Goal: Task Accomplishment & Management: Manage account settings

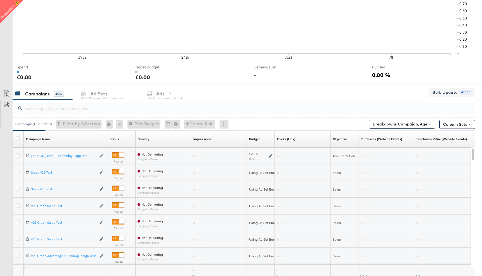
scroll to position [199, 0]
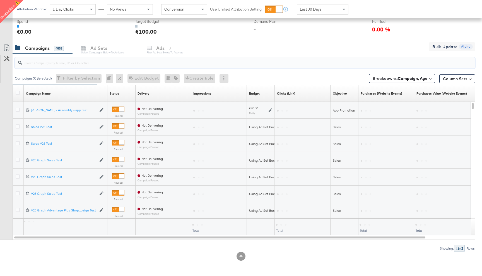
click at [51, 64] on input "search" at bounding box center [227, 60] width 411 height 11
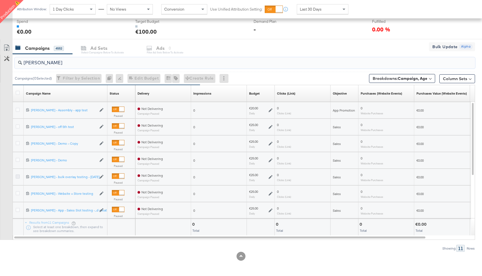
type input "[PERSON_NAME]"
click at [17, 176] on icon at bounding box center [18, 177] width 4 height 4
click at [0, 0] on input "checkbox" at bounding box center [0, 0] width 0 height 0
click at [177, 46] on div "for 1 Campaign" at bounding box center [189, 48] width 26 height 5
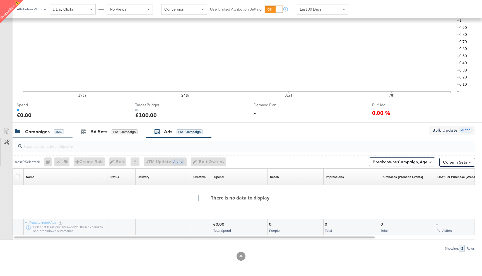
click at [55, 131] on div "4552" at bounding box center [59, 132] width 10 height 5
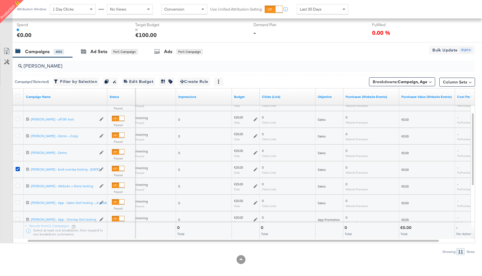
scroll to position [199, 0]
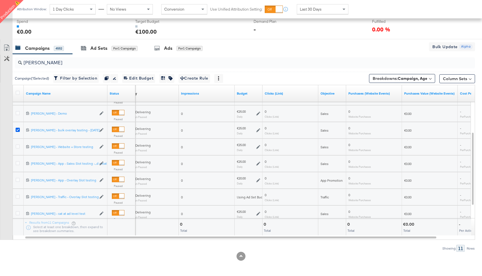
click at [16, 131] on icon at bounding box center [18, 130] width 4 height 4
click at [0, 0] on input "checkbox" at bounding box center [0, 0] width 0 height 0
click at [17, 180] on icon at bounding box center [18, 180] width 4 height 4
click at [0, 0] on input "checkbox" at bounding box center [0, 0] width 0 height 0
click at [186, 47] on div "for 1 Campaign" at bounding box center [189, 48] width 26 height 5
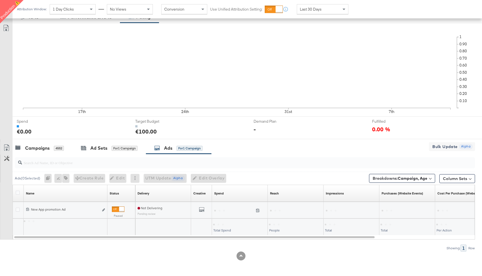
scroll to position [98, 0]
click at [102, 208] on b "Edit ad" at bounding box center [93, 205] width 21 height 6
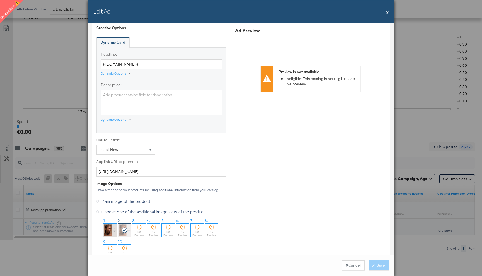
scroll to position [325, 0]
click at [110, 231] on img at bounding box center [109, 229] width 13 height 13
click at [380, 265] on button "Save" at bounding box center [378, 266] width 20 height 10
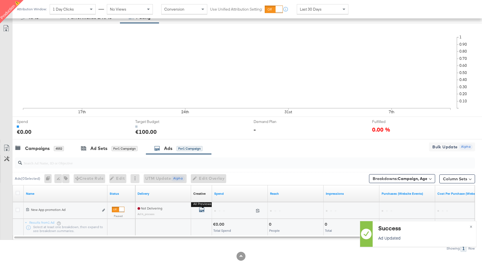
click at [203, 208] on icon "default" at bounding box center [202, 210] width 6 height 6
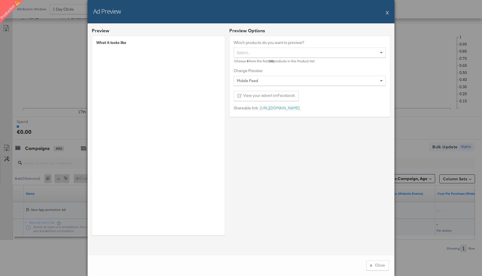
click at [386, 9] on button "X" at bounding box center [386, 12] width 3 height 11
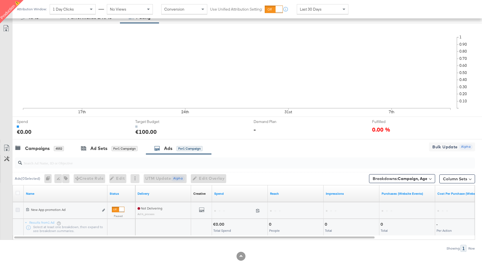
click at [16, 211] on icon at bounding box center [18, 210] width 4 height 4
click at [0, 0] on input "checkbox" at bounding box center [0, 0] width 0 height 0
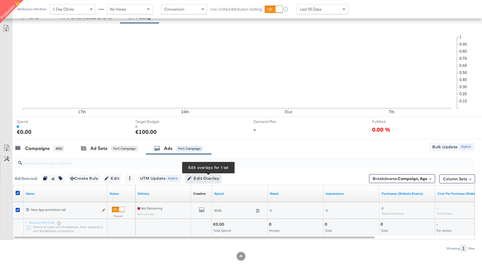
click at [200, 178] on span "Edit Overlay Edit overlays for 1 ad" at bounding box center [203, 178] width 32 height 7
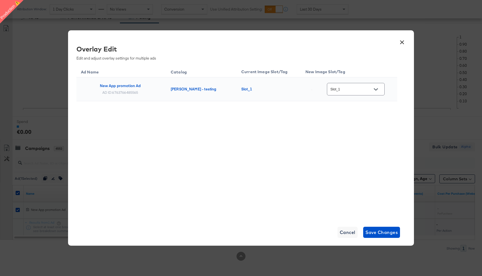
click at [350, 89] on input "Slot_1" at bounding box center [351, 89] width 44 height 6
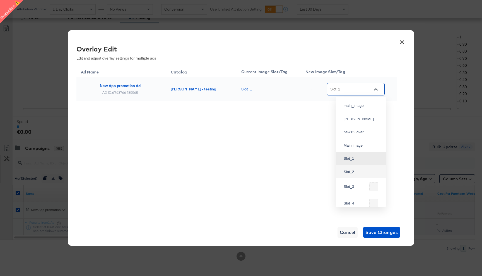
click at [358, 177] on div "Slot_2" at bounding box center [360, 172] width 41 height 10
type input "Slot_2"
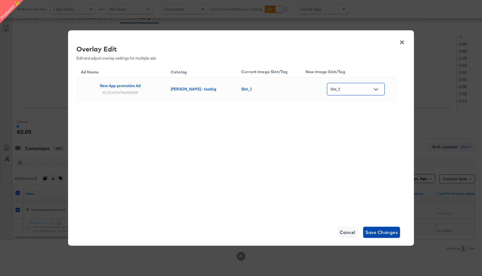
click at [387, 234] on span "Save Changes" at bounding box center [381, 233] width 33 height 8
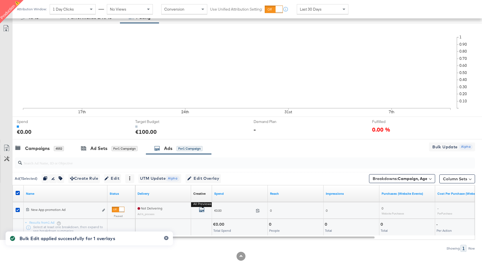
click at [204, 209] on icon "default" at bounding box center [202, 210] width 6 height 6
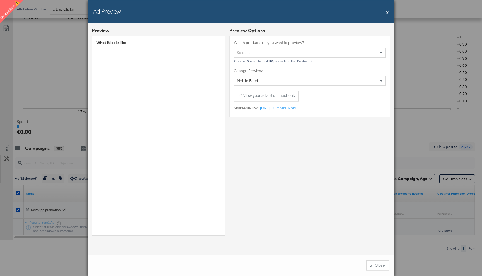
click at [387, 12] on button "X" at bounding box center [386, 12] width 3 height 11
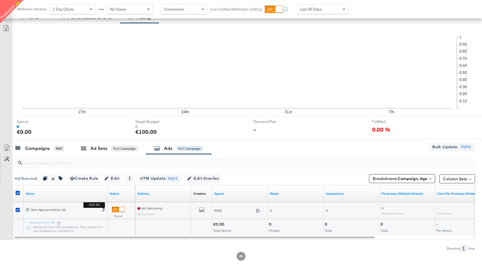
click at [102, 209] on div "Edit ad" at bounding box center [102, 211] width 6 height 6
click at [103, 210] on icon "link" at bounding box center [103, 210] width 3 height 3
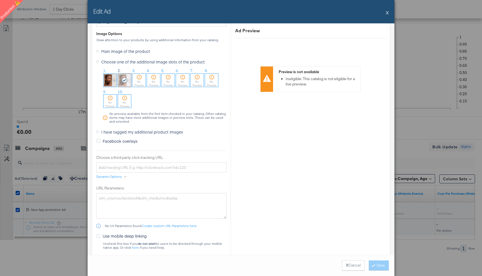
scroll to position [463, 0]
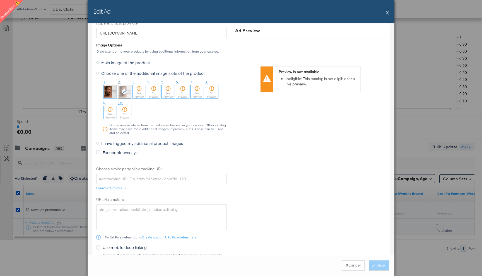
click at [387, 11] on button "X" at bounding box center [386, 12] width 3 height 11
